Goal: Entertainment & Leisure: Consume media (video, audio)

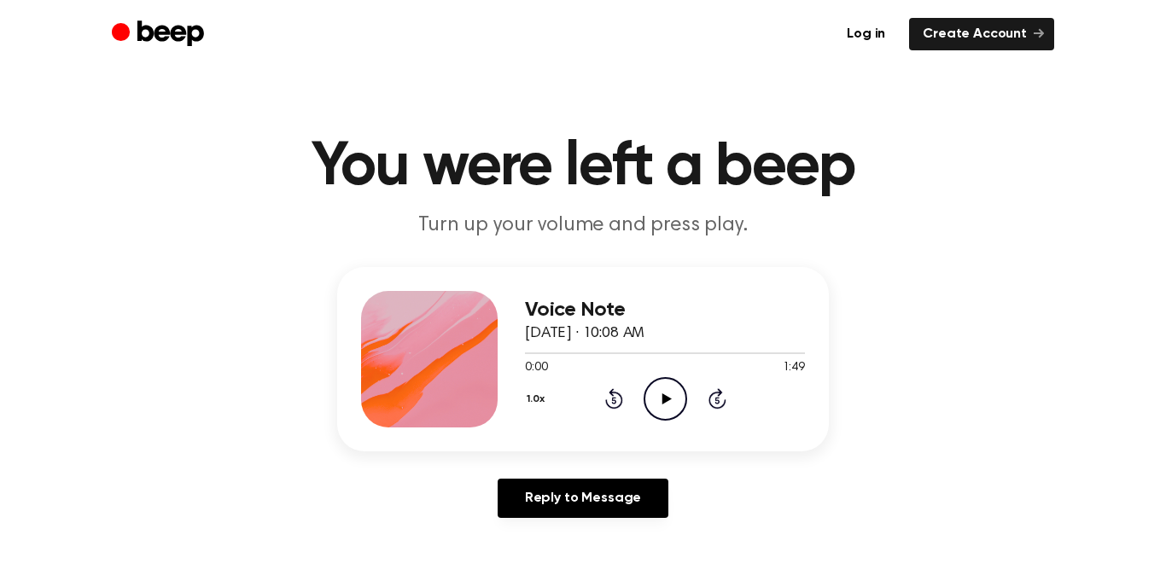
click at [676, 398] on icon "Play Audio" at bounding box center [665, 399] width 44 height 44
click at [628, 399] on div "1.0x Rewind 5 seconds Pause Audio Skip 5 seconds" at bounding box center [665, 399] width 280 height 44
click at [608, 394] on icon "Rewind 5 seconds" at bounding box center [613, 398] width 19 height 22
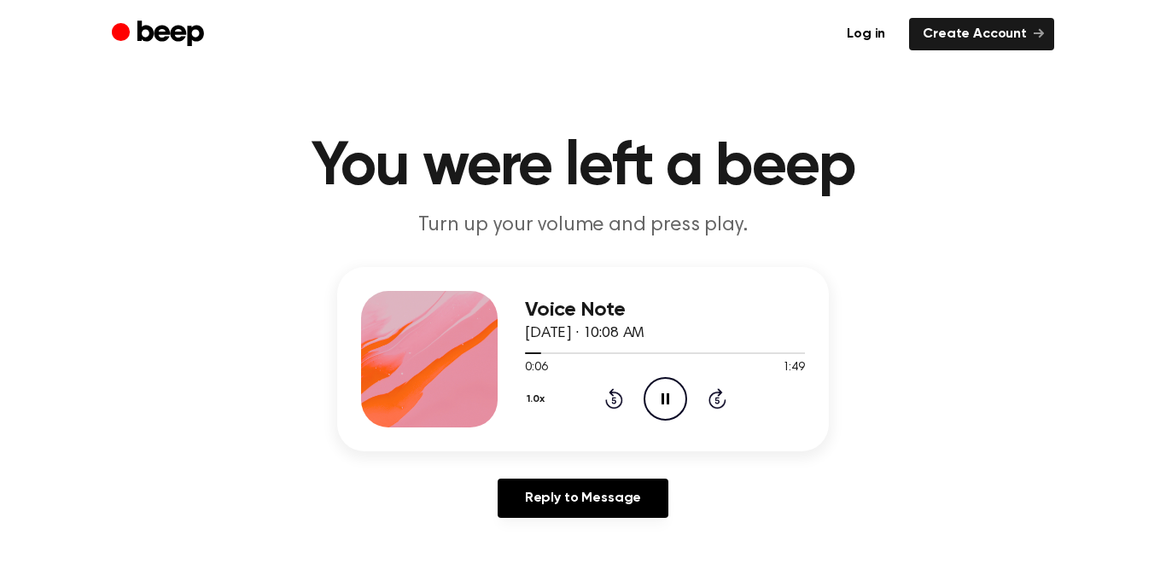
click at [680, 402] on icon "Pause Audio" at bounding box center [665, 399] width 44 height 44
click at [675, 399] on icon "Play Audio" at bounding box center [665, 399] width 44 height 44
click at [614, 392] on icon at bounding box center [614, 398] width 18 height 20
click at [664, 399] on icon at bounding box center [665, 398] width 9 height 11
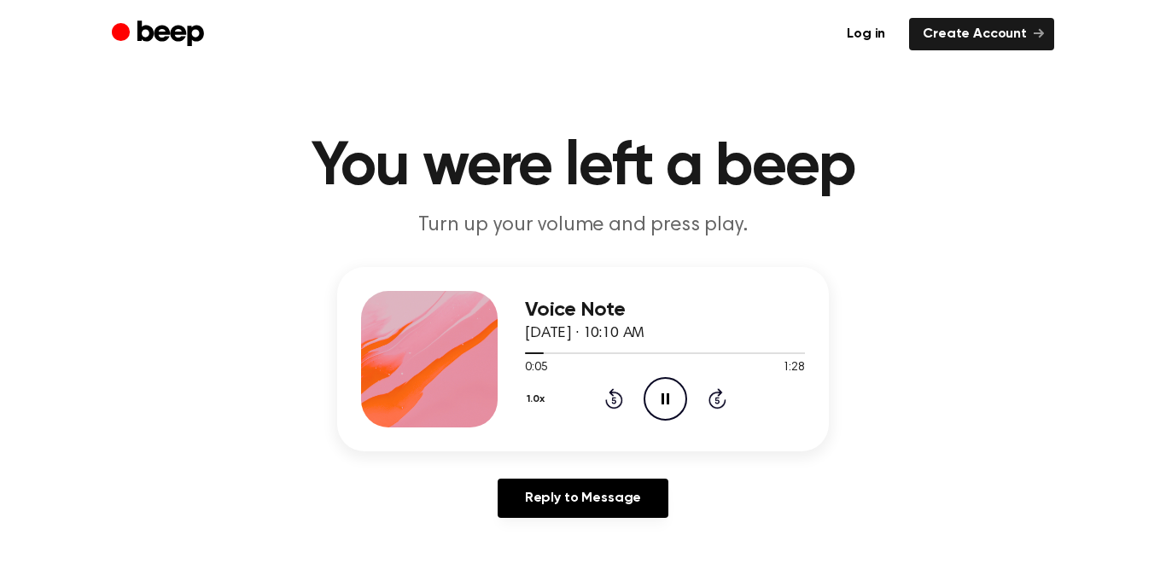
click at [666, 401] on icon at bounding box center [665, 398] width 8 height 11
click at [673, 387] on icon "Play Audio" at bounding box center [665, 399] width 44 height 44
click at [680, 377] on icon "Pause Audio" at bounding box center [665, 399] width 44 height 44
click at [677, 375] on div "0:09 1:28" at bounding box center [665, 368] width 280 height 18
click at [661, 397] on icon at bounding box center [665, 398] width 9 height 11
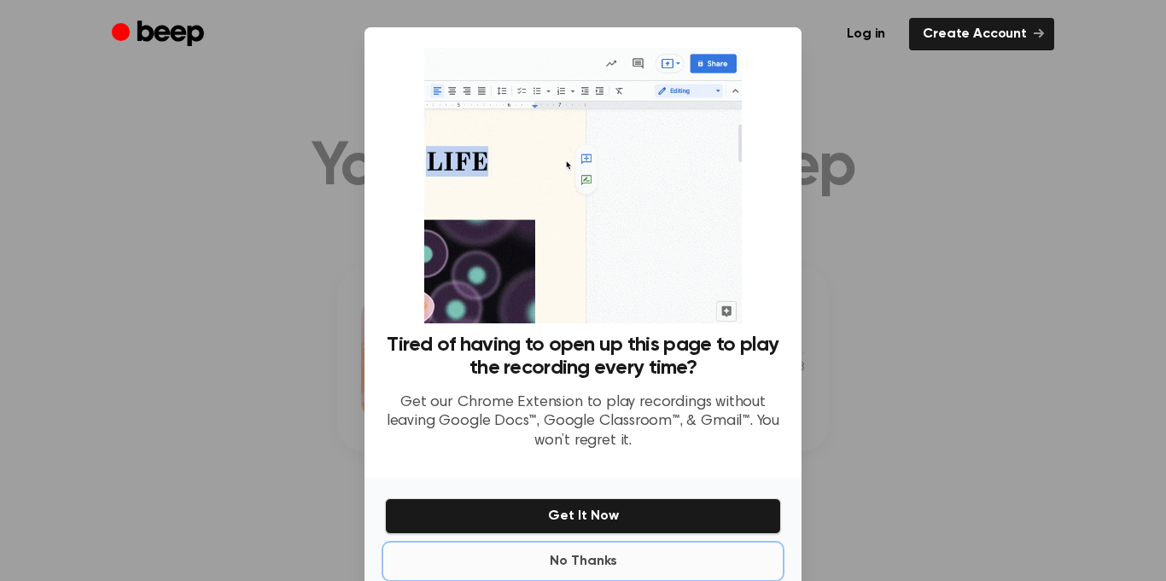
click at [596, 560] on button "No Thanks" at bounding box center [583, 561] width 396 height 34
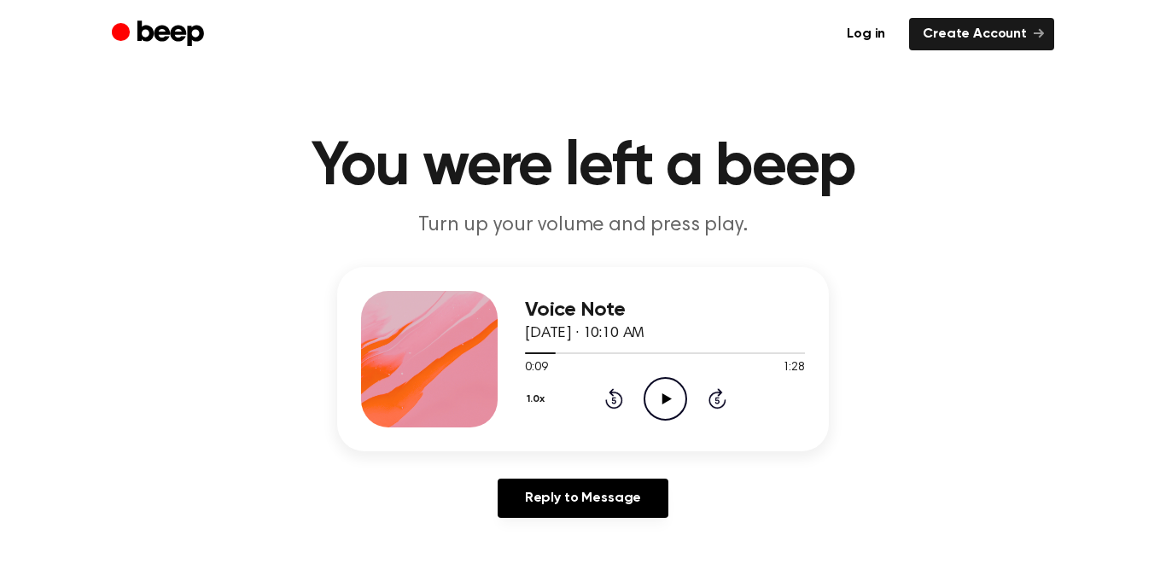
click at [663, 404] on icon "Play Audio" at bounding box center [665, 399] width 44 height 44
click at [664, 406] on icon "Pause Audio" at bounding box center [665, 399] width 44 height 44
click at [666, 406] on icon "Play Audio" at bounding box center [665, 399] width 44 height 44
